Goal: Download file/media

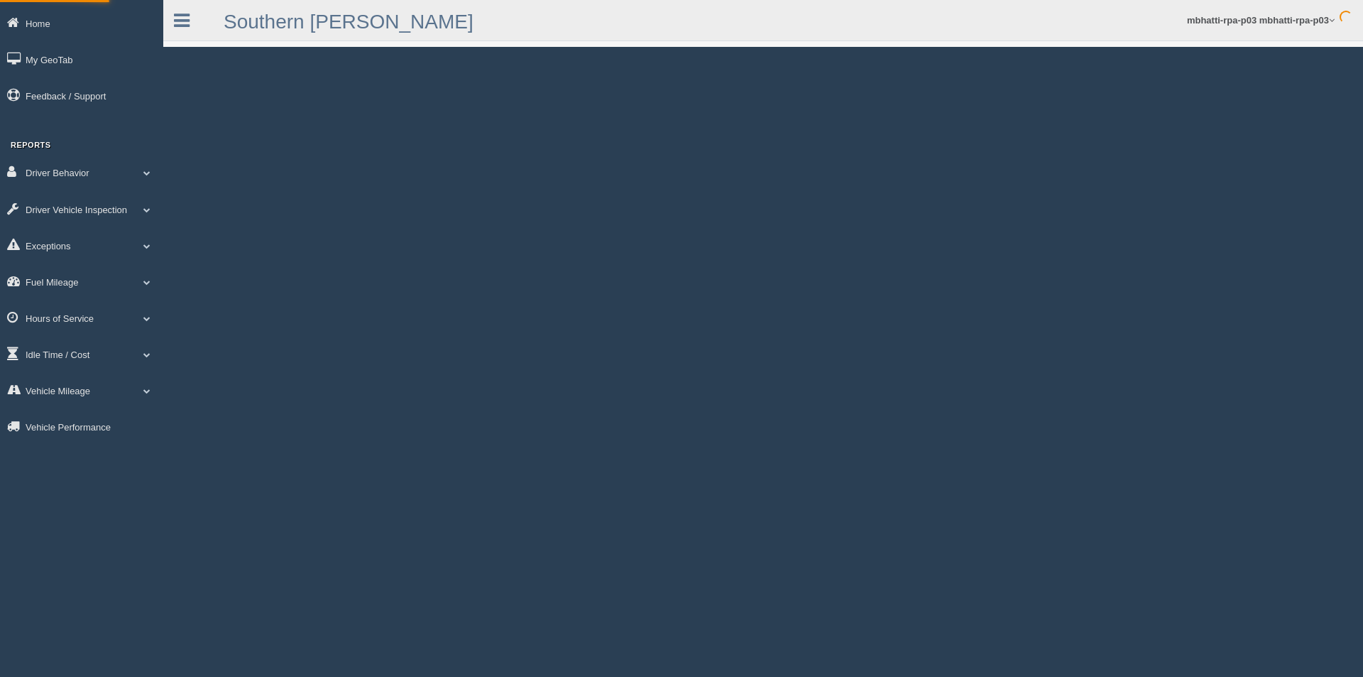
select select
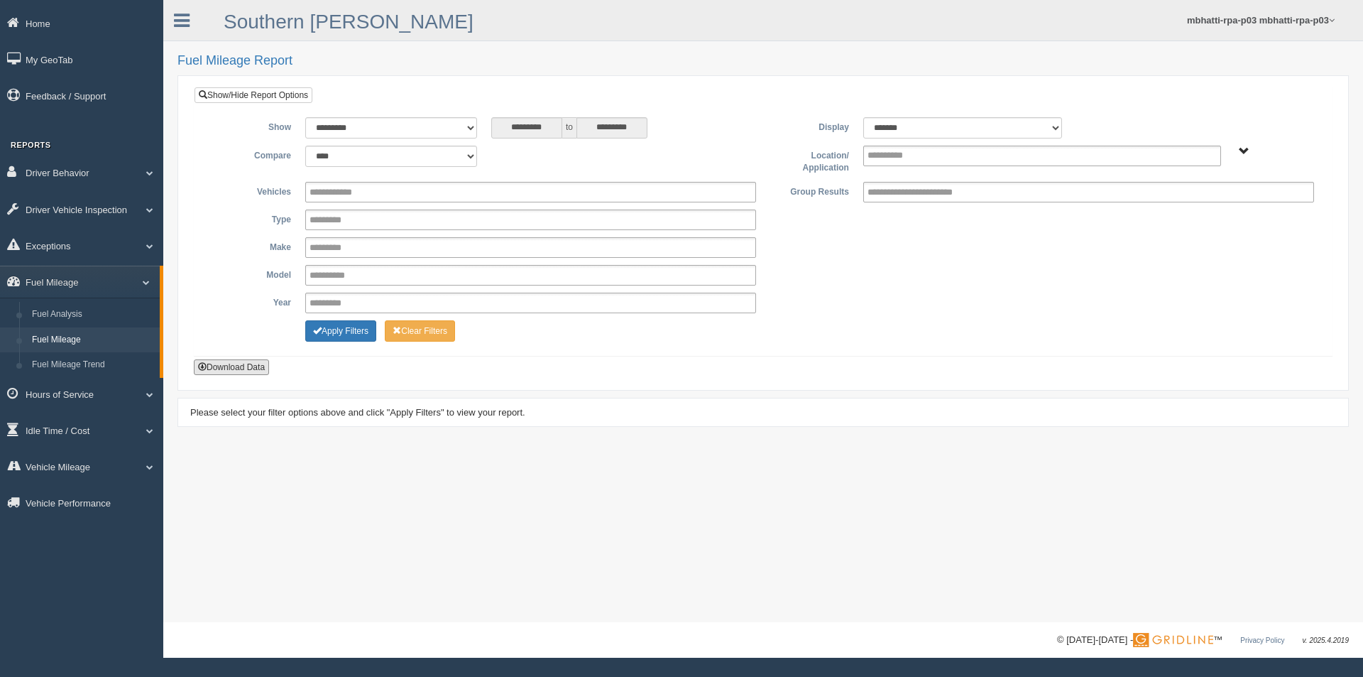
click at [234, 367] on button "Download Data" at bounding box center [231, 367] width 75 height 16
